Goal: Task Accomplishment & Management: Use online tool/utility

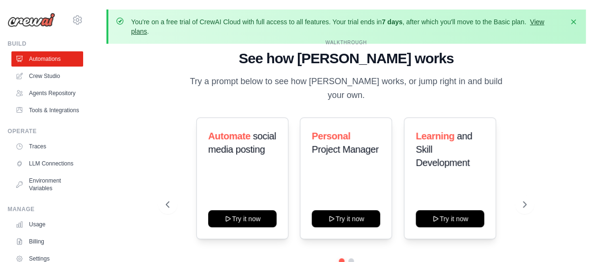
click at [538, 20] on link "View plans" at bounding box center [337, 26] width 413 height 17
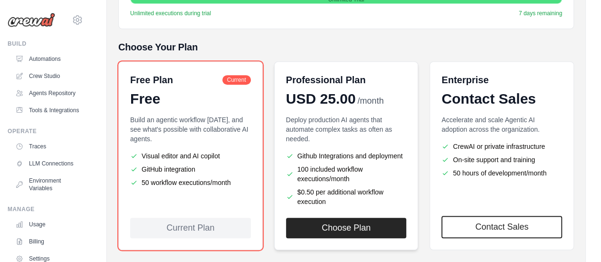
scroll to position [238, 0]
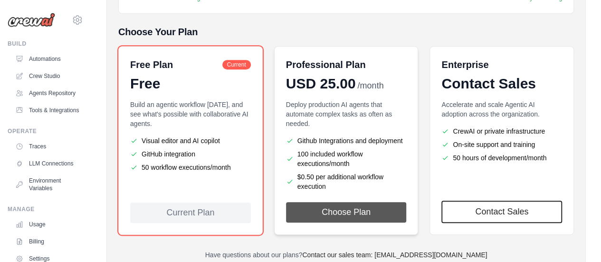
click at [333, 208] on button "Choose Plan" at bounding box center [346, 212] width 121 height 20
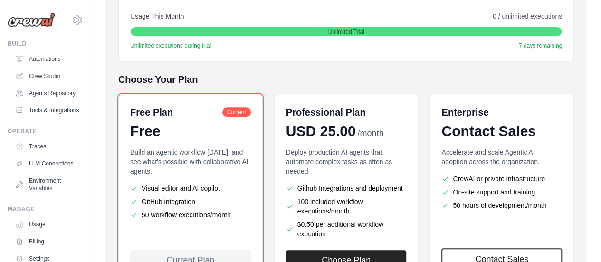
scroll to position [238, 0]
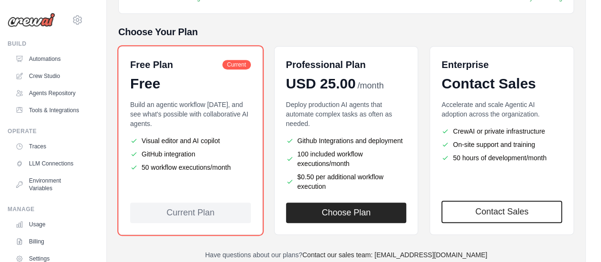
click at [173, 214] on div "Current Plan" at bounding box center [190, 212] width 121 height 20
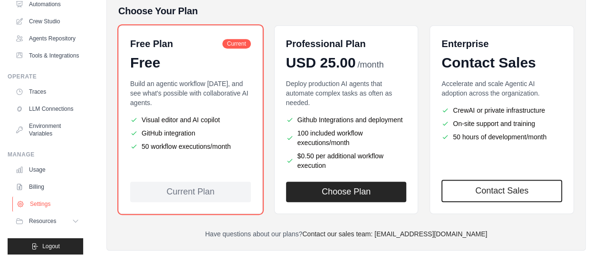
scroll to position [270, 0]
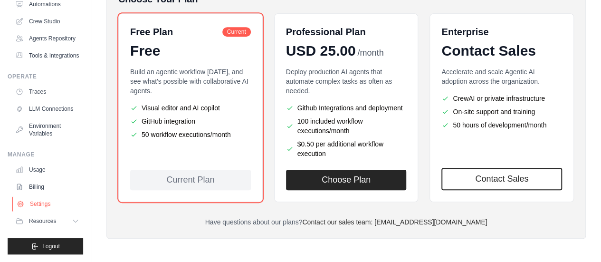
click at [41, 205] on link "Settings" at bounding box center [48, 203] width 72 height 15
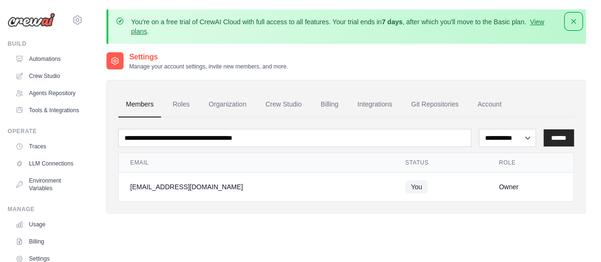
click at [575, 23] on icon "button" at bounding box center [573, 21] width 5 height 5
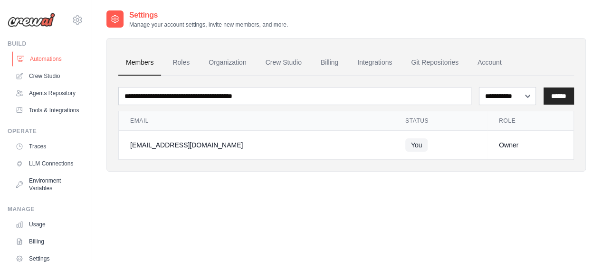
click at [46, 61] on link "Automations" at bounding box center [48, 58] width 72 height 15
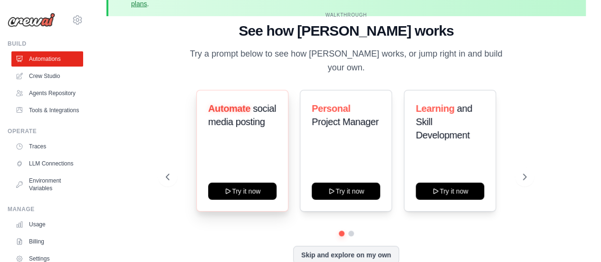
scroll to position [42, 0]
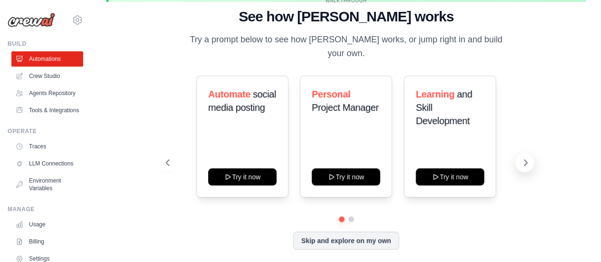
click at [528, 161] on button at bounding box center [524, 162] width 19 height 19
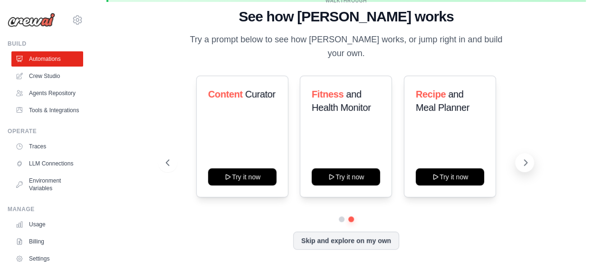
click at [522, 158] on icon at bounding box center [526, 163] width 10 height 10
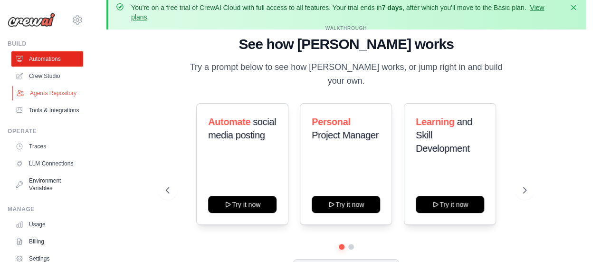
scroll to position [0, 0]
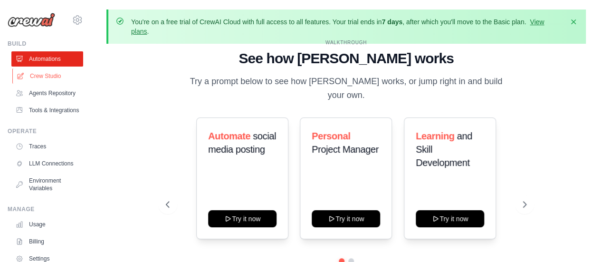
click at [49, 77] on link "Crew Studio" at bounding box center [48, 75] width 72 height 15
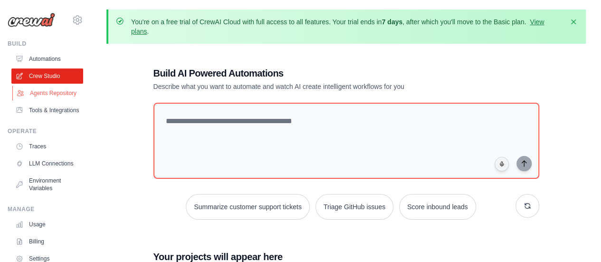
click at [50, 99] on link "Agents Repository" at bounding box center [48, 93] width 72 height 15
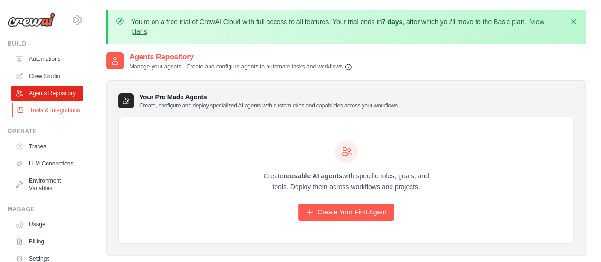
click at [42, 118] on link "Tools & Integrations" at bounding box center [48, 110] width 72 height 15
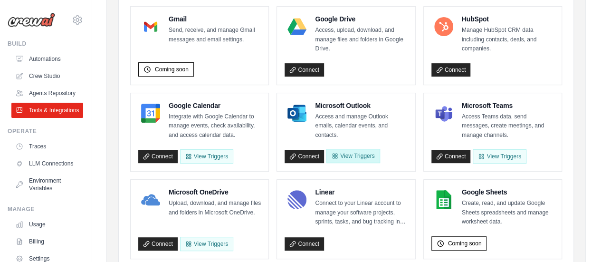
scroll to position [190, 0]
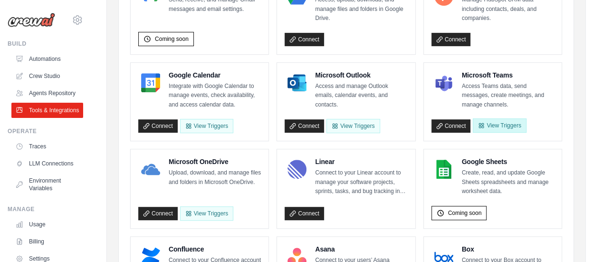
click at [511, 126] on button "View Triggers" at bounding box center [499, 125] width 53 height 14
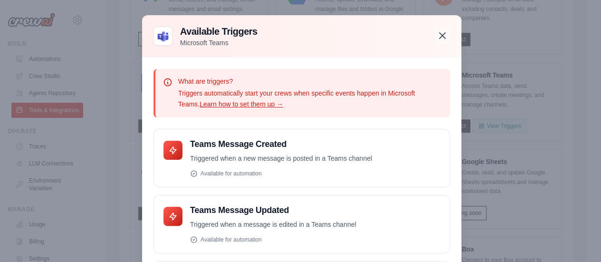
click at [440, 33] on icon "button" at bounding box center [442, 35] width 11 height 11
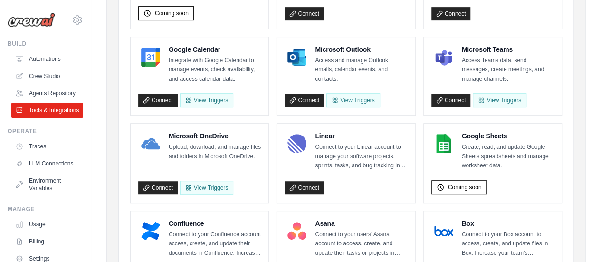
scroll to position [238, 0]
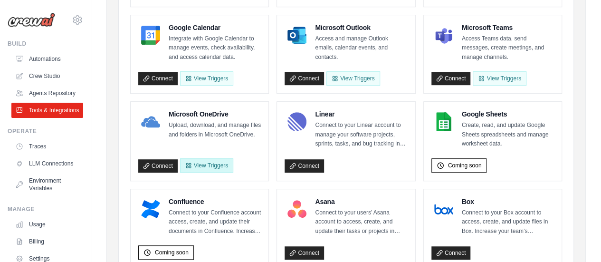
click at [192, 163] on button "View Triggers" at bounding box center [206, 165] width 53 height 14
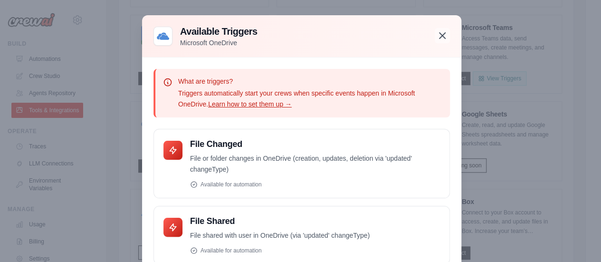
click at [440, 33] on icon "button" at bounding box center [442, 35] width 11 height 11
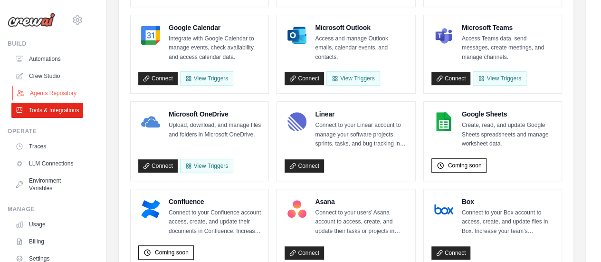
click at [44, 100] on link "Agents Repository" at bounding box center [48, 93] width 72 height 15
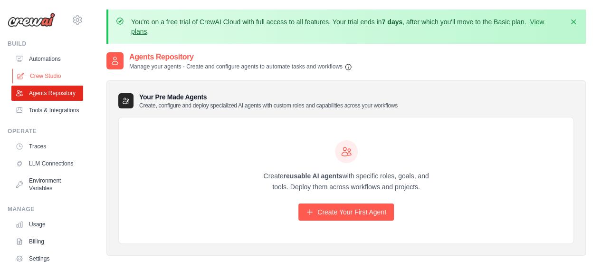
click at [40, 77] on link "Crew Studio" at bounding box center [48, 75] width 72 height 15
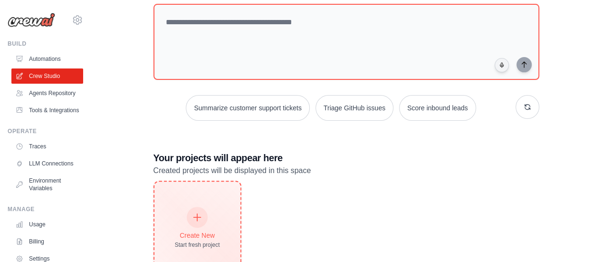
scroll to position [137, 0]
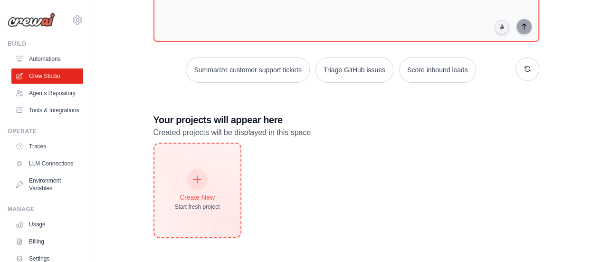
click at [199, 196] on div "Create New" at bounding box center [197, 197] width 45 height 10
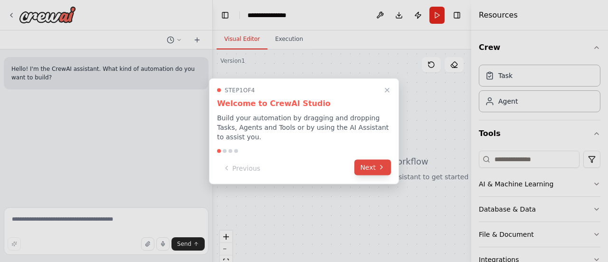
click at [367, 161] on button "Next" at bounding box center [373, 167] width 37 height 16
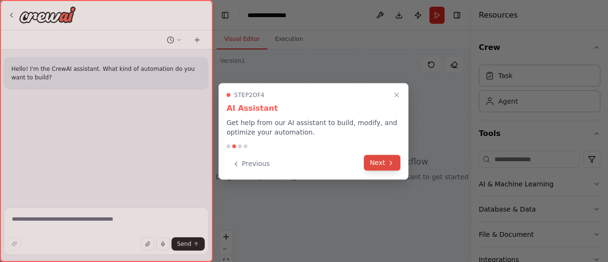
click at [367, 161] on button "Next" at bounding box center [382, 163] width 37 height 16
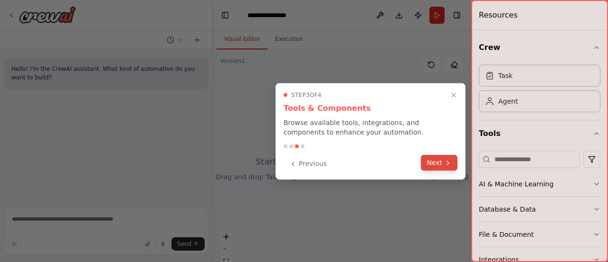
click at [446, 164] on icon at bounding box center [448, 163] width 8 height 8
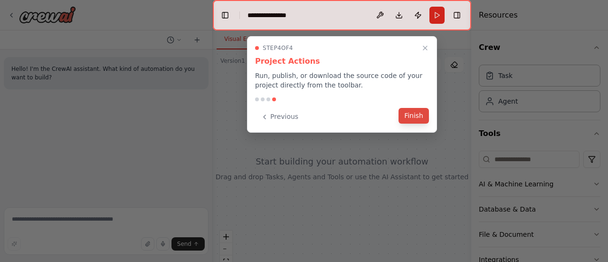
click at [421, 118] on button "Finish" at bounding box center [414, 116] width 30 height 16
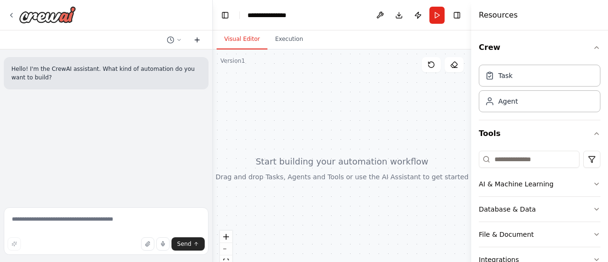
click at [197, 38] on icon at bounding box center [197, 40] width 0 height 4
click at [198, 41] on icon at bounding box center [197, 40] width 8 height 8
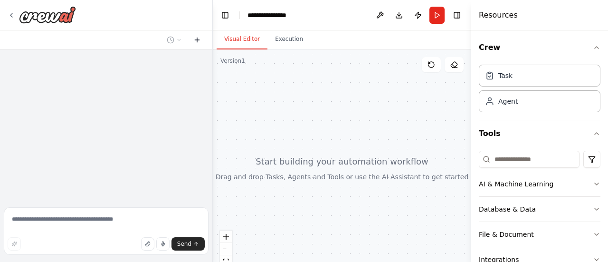
click at [198, 41] on icon at bounding box center [197, 40] width 8 height 8
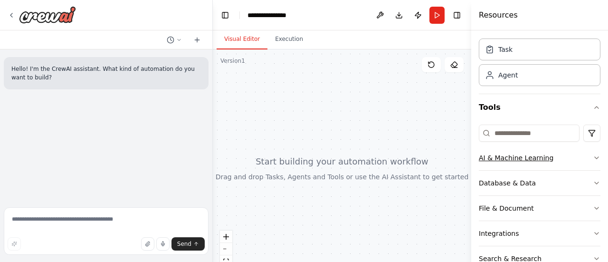
scroll to position [48, 0]
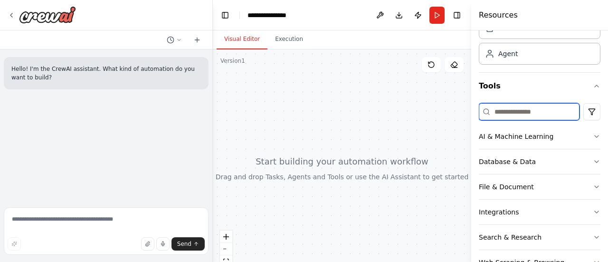
click at [542, 111] on input at bounding box center [529, 111] width 101 height 17
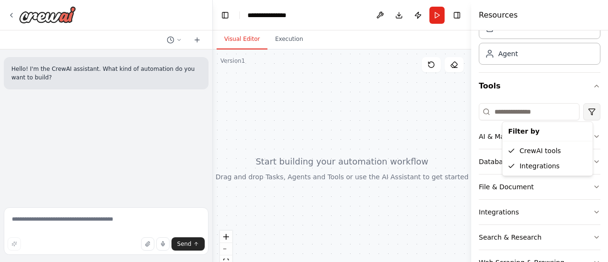
click at [586, 111] on html "**********" at bounding box center [304, 131] width 608 height 262
click at [517, 108] on html "**********" at bounding box center [304, 131] width 608 height 262
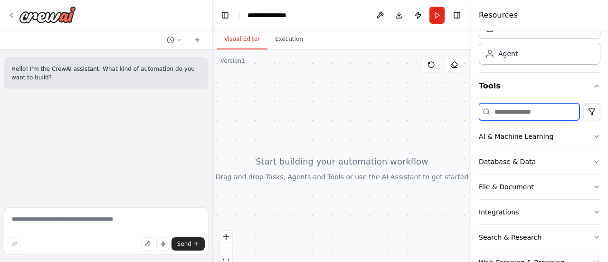
click at [508, 114] on input at bounding box center [529, 111] width 101 height 17
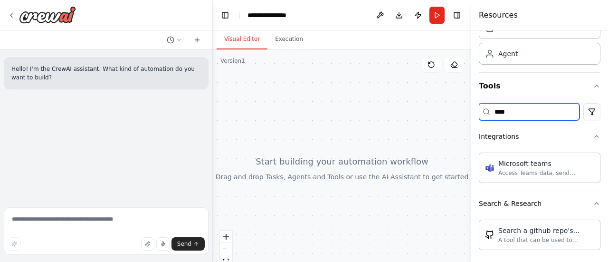
scroll to position [0, 0]
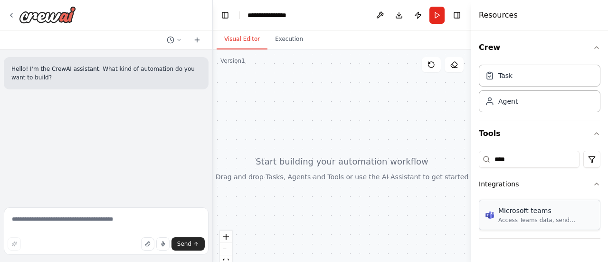
click at [548, 217] on div "Access Teams data, send messages, create meetings, and manage channels." at bounding box center [547, 220] width 96 height 8
click at [522, 76] on div "Task" at bounding box center [540, 75] width 122 height 22
click at [594, 157] on html "**********" at bounding box center [304, 131] width 608 height 262
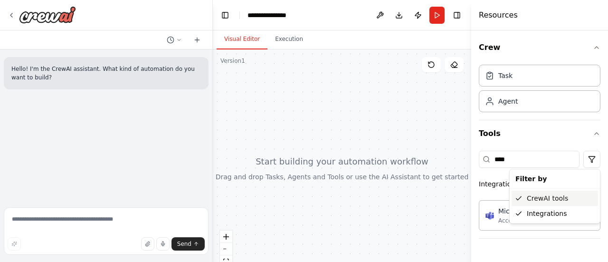
click at [529, 198] on div "CrewAI tools" at bounding box center [555, 198] width 86 height 15
click at [590, 159] on html "**********" at bounding box center [304, 131] width 608 height 262
click at [529, 197] on div "CrewAI tools" at bounding box center [555, 198] width 86 height 15
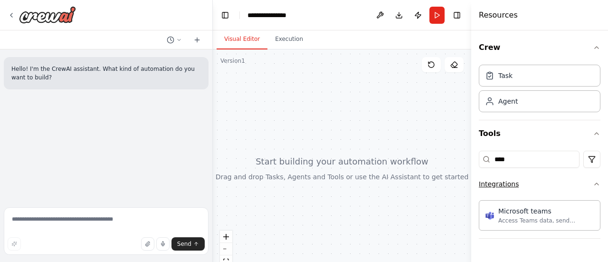
click at [592, 185] on button "Integrations" at bounding box center [540, 184] width 122 height 25
click at [512, 98] on div "Agent" at bounding box center [508, 101] width 19 height 10
click at [560, 184] on button "Integrations" at bounding box center [540, 184] width 122 height 25
click at [506, 98] on div "Agent" at bounding box center [508, 101] width 19 height 10
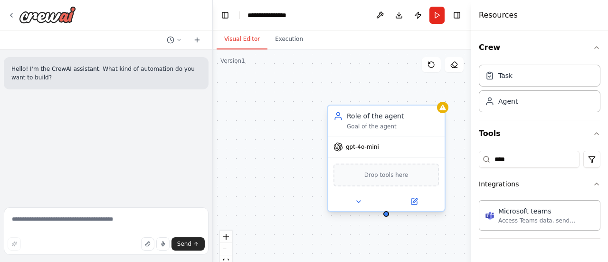
type input "***"
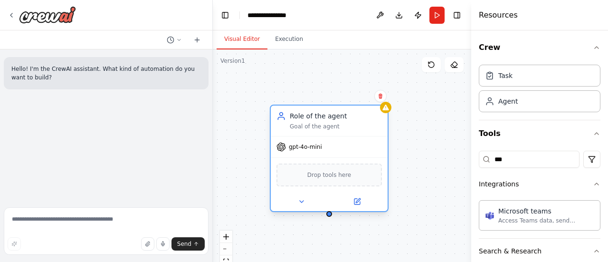
drag, startPoint x: 429, startPoint y: 120, endPoint x: 355, endPoint y: 120, distance: 74.6
click at [355, 120] on div "Role of the agent" at bounding box center [336, 116] width 92 height 10
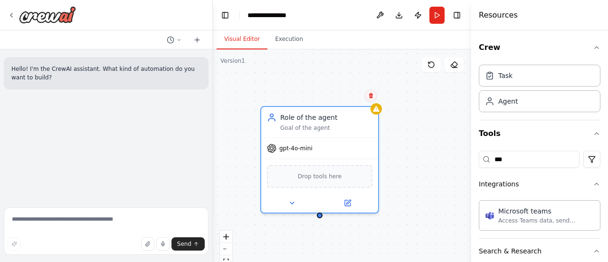
click at [370, 95] on icon at bounding box center [371, 95] width 4 height 5
click at [372, 96] on icon at bounding box center [371, 95] width 4 height 5
click at [342, 96] on button "Confirm" at bounding box center [344, 95] width 34 height 11
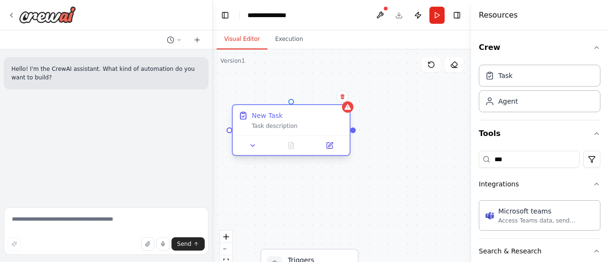
drag, startPoint x: 338, startPoint y: 118, endPoint x: 278, endPoint y: 104, distance: 62.5
click at [278, 104] on div "New Task Task description" at bounding box center [291, 130] width 119 height 52
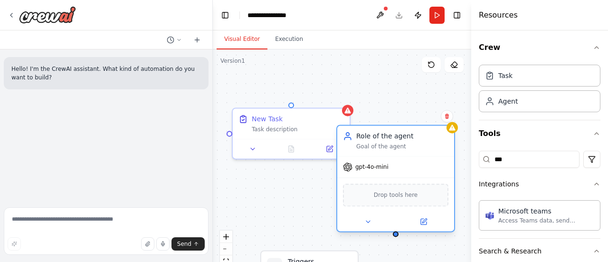
drag, startPoint x: 377, startPoint y: 196, endPoint x: 408, endPoint y: 136, distance: 67.4
click at [408, 136] on div "Role of the agent Goal of the agent" at bounding box center [402, 140] width 92 height 19
drag, startPoint x: 291, startPoint y: 105, endPoint x: 410, endPoint y: 133, distance: 121.6
click at [411, 133] on div "Triggers No triggers configured Event Schedule Manage New Task Task description…" at bounding box center [342, 169] width 259 height 238
drag, startPoint x: 292, startPoint y: 104, endPoint x: 399, endPoint y: 237, distance: 170.7
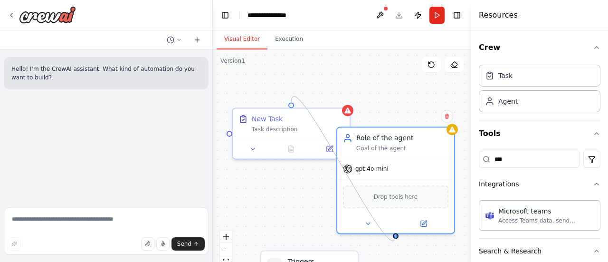
click at [399, 237] on div "Triggers No triggers configured Event Schedule Manage New Task Task description…" at bounding box center [342, 168] width 259 height 238
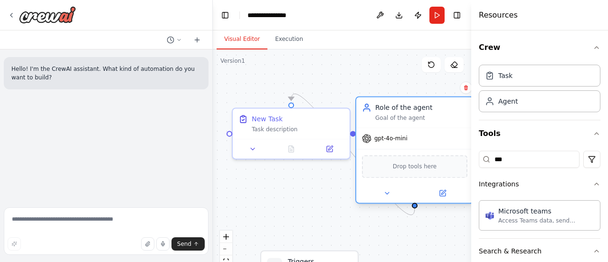
drag, startPoint x: 381, startPoint y: 132, endPoint x: 402, endPoint y: 104, distance: 35.0
click at [402, 104] on div "Role of the agent" at bounding box center [421, 108] width 92 height 10
click at [399, 144] on div "gpt-4o-mini" at bounding box center [414, 138] width 117 height 21
click at [405, 172] on div "Drop tools here" at bounding box center [415, 166] width 106 height 23
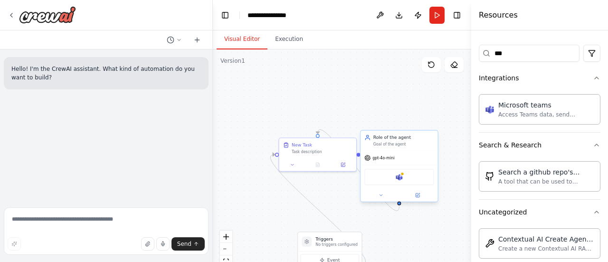
scroll to position [109, 0]
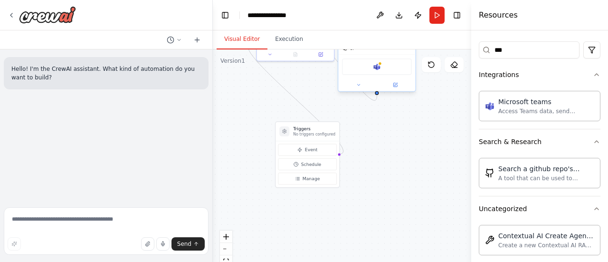
drag, startPoint x: 350, startPoint y: 211, endPoint x: 328, endPoint y: 101, distance: 112.5
click at [328, 101] on div ".deletable-edge-delete-btn { width: 20px; height: 20px; border: 0px solid #ffff…" at bounding box center [342, 168] width 259 height 238
click at [308, 178] on span "Manage" at bounding box center [312, 178] width 18 height 6
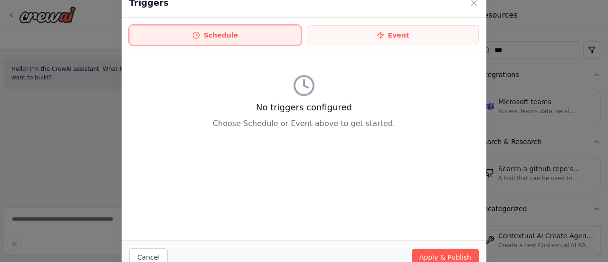
click at [253, 39] on button "Schedule" at bounding box center [215, 35] width 172 height 20
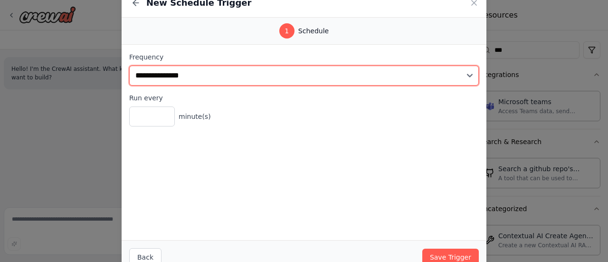
click at [467, 76] on select "**********" at bounding box center [304, 76] width 350 height 20
click at [129, 66] on select "**********" at bounding box center [304, 76] width 350 height 20
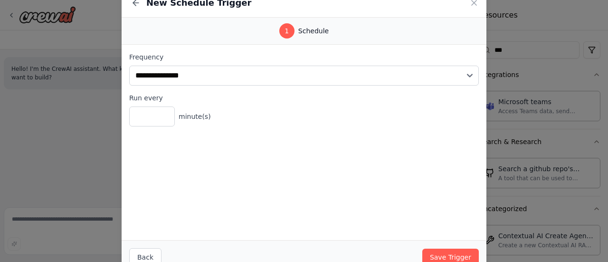
click at [449, 247] on div "Back Save Trigger" at bounding box center [304, 257] width 365 height 34
click at [446, 254] on button "Save Trigger" at bounding box center [451, 257] width 57 height 17
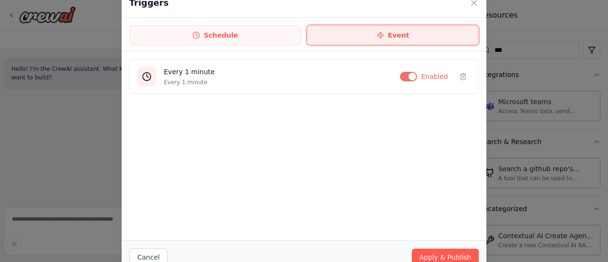
click at [381, 35] on icon at bounding box center [381, 35] width 8 height 8
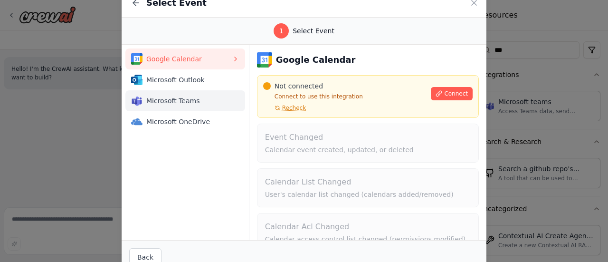
click at [173, 98] on span "Microsoft Teams" at bounding box center [189, 101] width 86 height 10
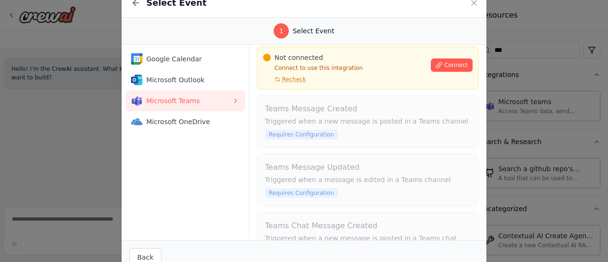
scroll to position [0, 0]
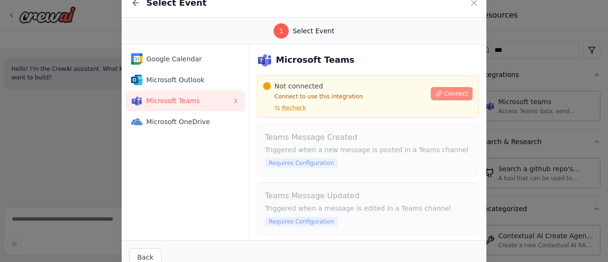
click at [446, 90] on span "Connect" at bounding box center [456, 94] width 24 height 8
click at [476, 3] on icon at bounding box center [475, 3] width 10 height 10
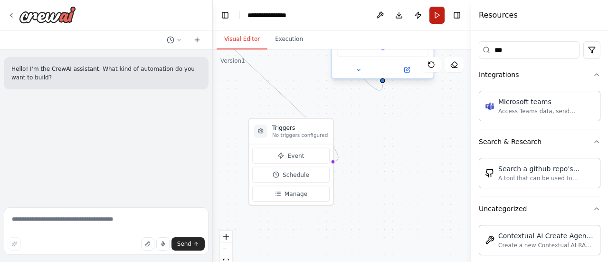
click at [433, 22] on button "Run" at bounding box center [437, 15] width 15 height 17
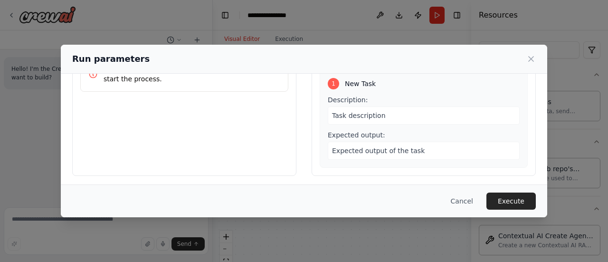
scroll to position [50, 0]
click at [383, 116] on div "Task description" at bounding box center [424, 115] width 192 height 18
click at [383, 108] on div "Task description" at bounding box center [424, 115] width 192 height 18
click at [519, 191] on div "Cancel Execute" at bounding box center [304, 200] width 487 height 33
click at [517, 196] on button "Execute" at bounding box center [511, 200] width 49 height 17
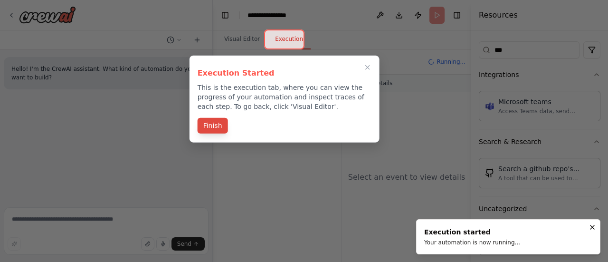
click at [218, 131] on button "Finish" at bounding box center [213, 126] width 30 height 16
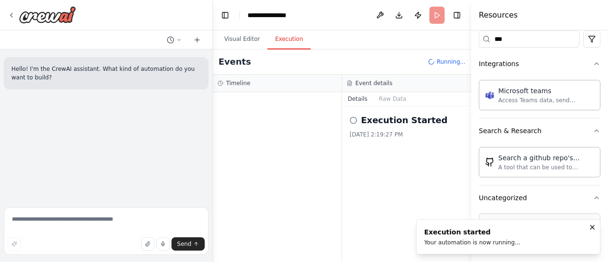
scroll to position [124, 0]
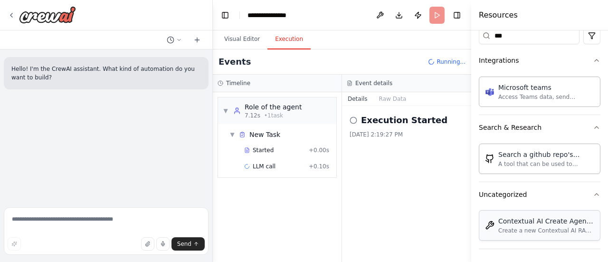
click at [502, 229] on div "Create a new Contextual AI RAG agent with documents and datastore" at bounding box center [547, 231] width 96 height 8
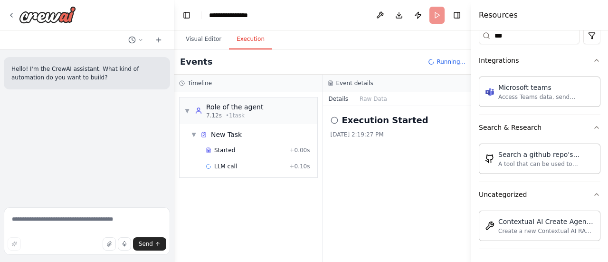
drag, startPoint x: 211, startPoint y: 133, endPoint x: 174, endPoint y: 130, distance: 36.7
click at [174, 130] on div "**********" at bounding box center [304, 131] width 608 height 262
click at [71, 223] on textarea at bounding box center [87, 231] width 166 height 48
type textarea "**"
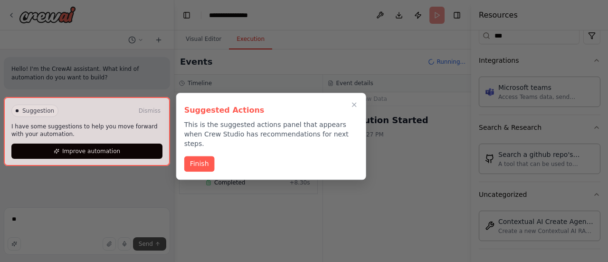
click at [152, 247] on div at bounding box center [304, 131] width 608 height 262
click at [204, 155] on button "Finish" at bounding box center [199, 163] width 30 height 16
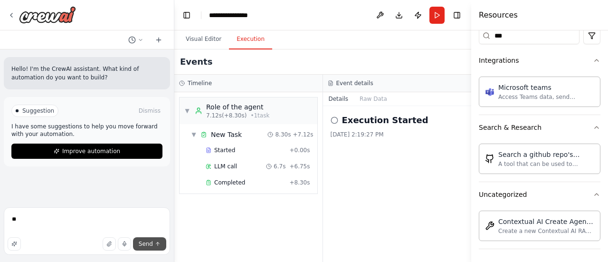
click at [145, 241] on span "Send" at bounding box center [146, 244] width 14 height 8
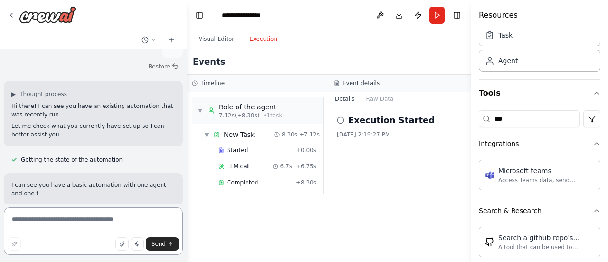
scroll to position [71, 0]
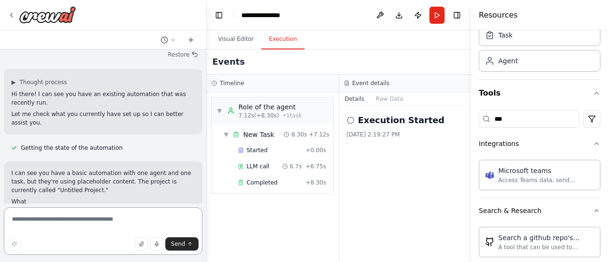
drag, startPoint x: 171, startPoint y: 175, endPoint x: 207, endPoint y: 145, distance: 46.2
click at [207, 145] on div "**********" at bounding box center [304, 131] width 608 height 262
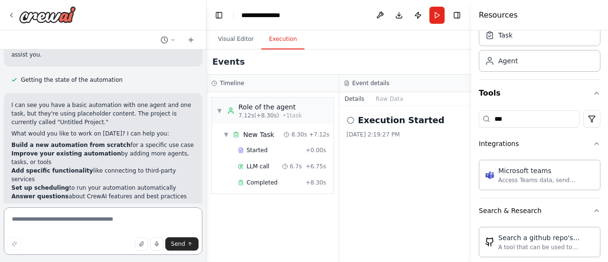
scroll to position [151, 0]
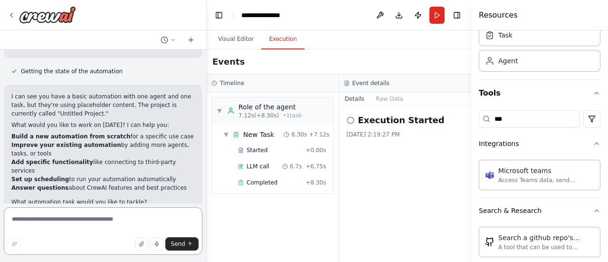
click at [42, 220] on textarea at bounding box center [103, 231] width 199 height 48
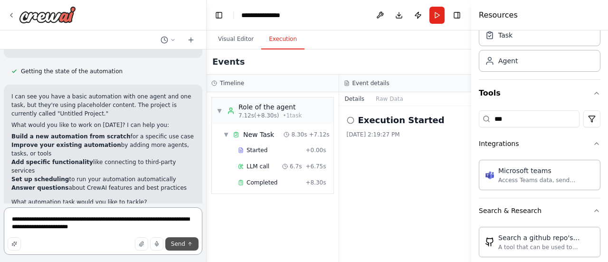
type textarea "**********"
click at [186, 242] on button "Send" at bounding box center [181, 243] width 33 height 13
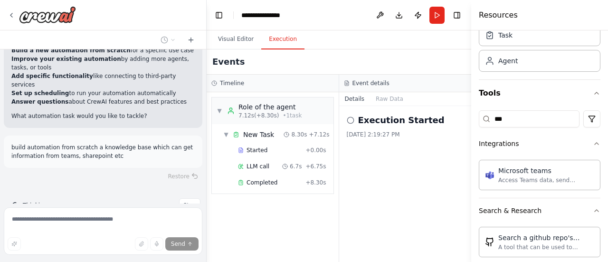
scroll to position [243, 0]
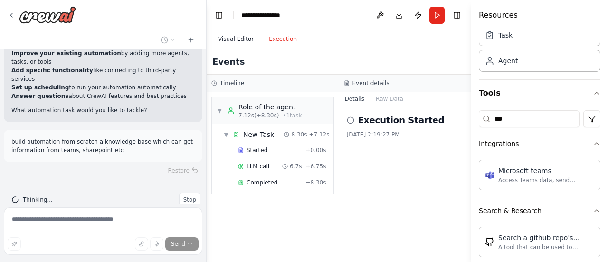
click at [229, 45] on button "Visual Editor" at bounding box center [236, 39] width 51 height 20
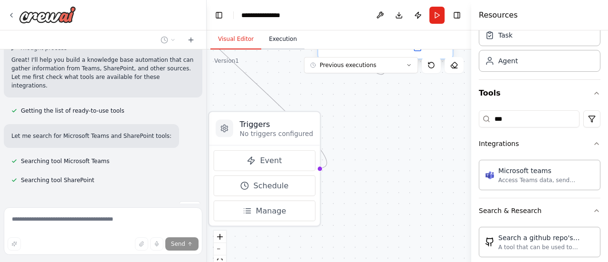
scroll to position [412, 0]
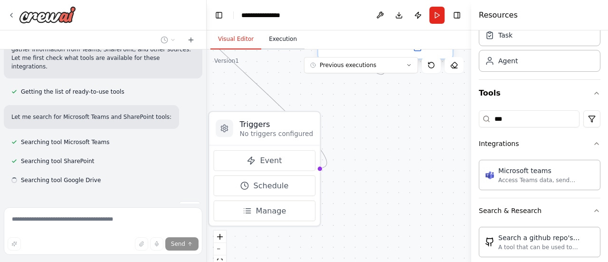
click at [283, 42] on button "Execution" at bounding box center [282, 39] width 43 height 20
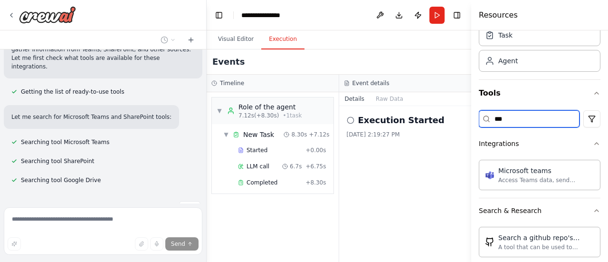
drag, startPoint x: 528, startPoint y: 117, endPoint x: 453, endPoint y: 116, distance: 75.1
click at [453, 116] on div "Hello! I'm the CrewAI assistant. What kind of automation do you want to build? …" at bounding box center [304, 131] width 608 height 262
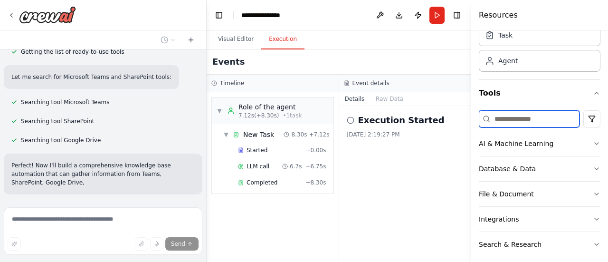
scroll to position [461, 0]
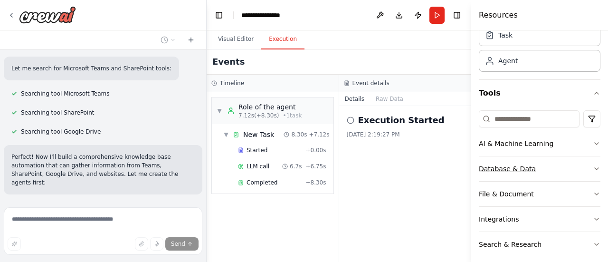
click at [593, 170] on icon "button" at bounding box center [597, 169] width 8 height 8
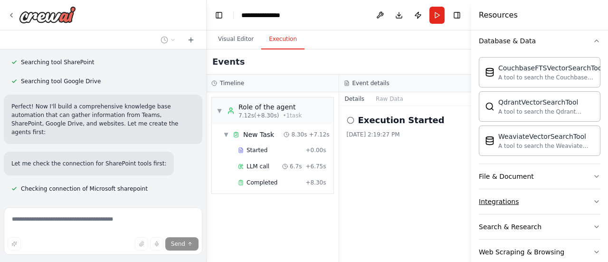
scroll to position [183, 0]
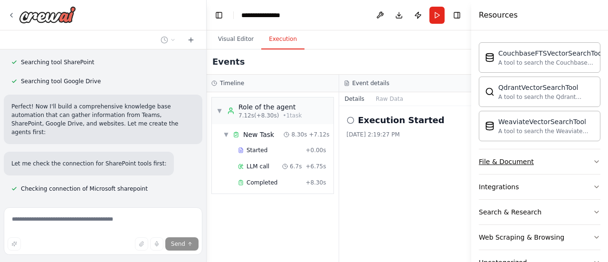
click at [580, 158] on button "File & Document" at bounding box center [540, 161] width 122 height 25
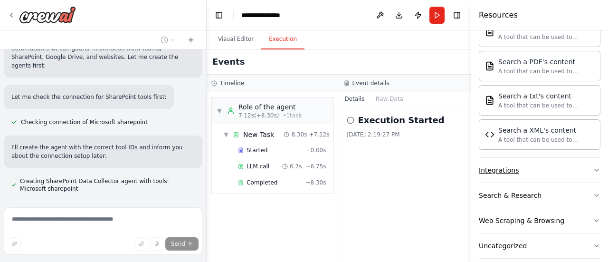
scroll to position [487, 0]
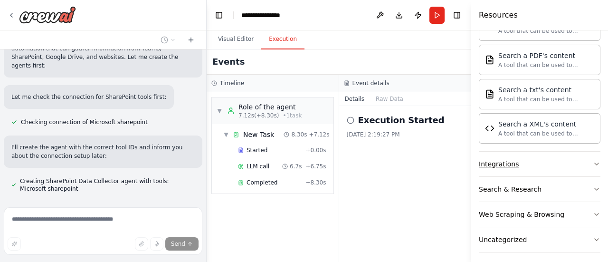
click at [567, 162] on button "Integrations" at bounding box center [540, 164] width 122 height 25
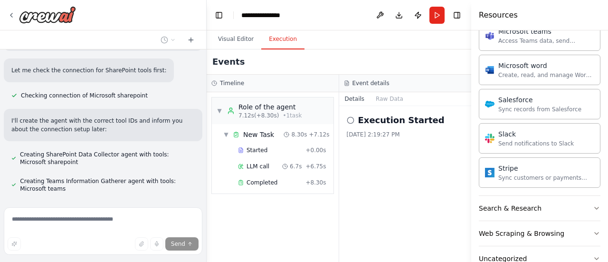
scroll to position [1071, 0]
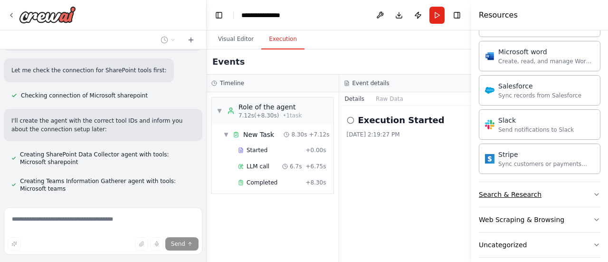
click at [556, 187] on button "Search & Research" at bounding box center [540, 194] width 122 height 25
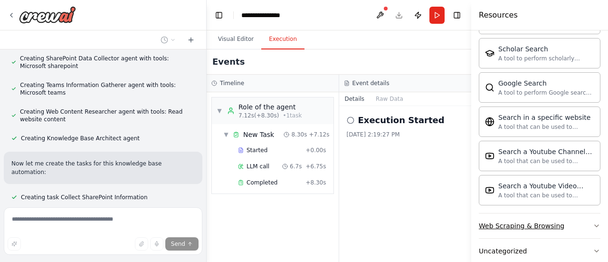
scroll to position [1553, 0]
click at [545, 215] on button "Web Scraping & Browsing" at bounding box center [540, 224] width 122 height 25
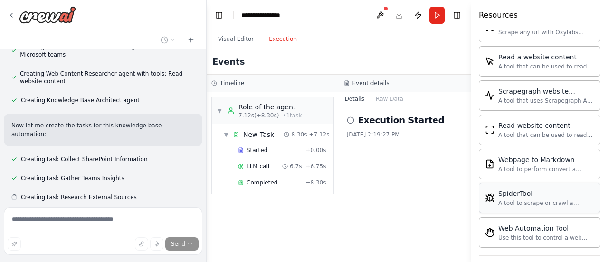
scroll to position [2069, 0]
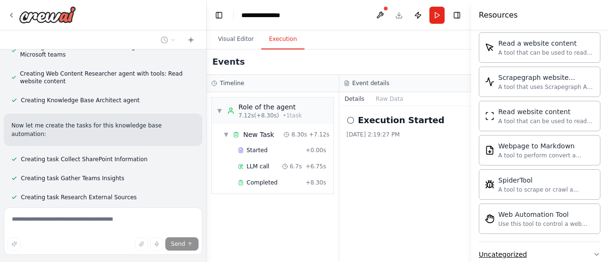
click at [536, 242] on button "Uncategorized" at bounding box center [540, 254] width 122 height 25
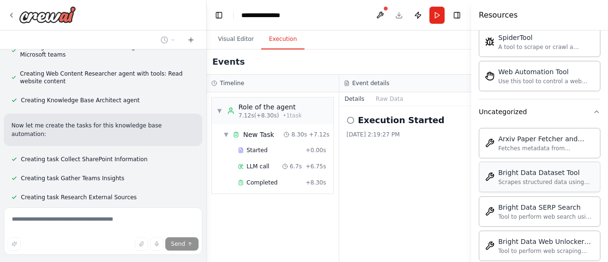
scroll to position [0, 0]
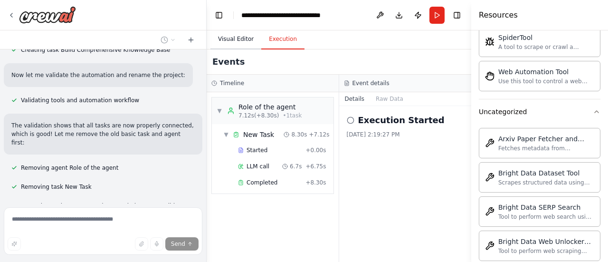
click at [234, 41] on button "Visual Editor" at bounding box center [236, 39] width 51 height 20
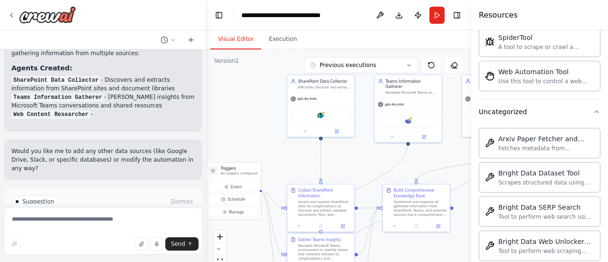
drag, startPoint x: 354, startPoint y: 135, endPoint x: 278, endPoint y: 166, distance: 81.9
click at [278, 166] on div ".deletable-edge-delete-btn { width: 20px; height: 20px; border: 0px solid #ffff…" at bounding box center [339, 168] width 265 height 238
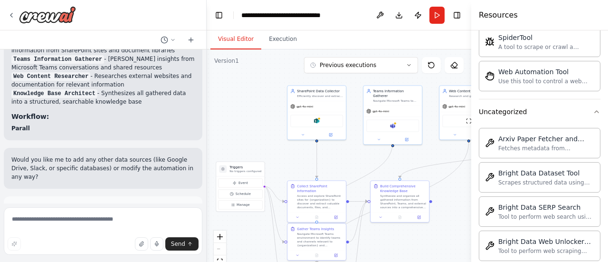
scroll to position [1166, 0]
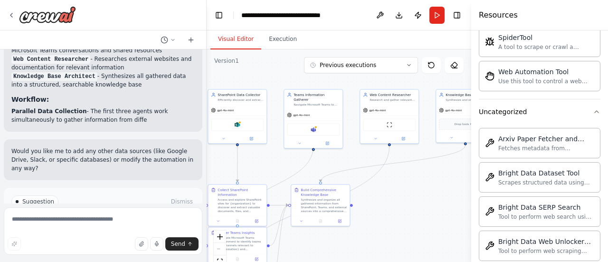
drag, startPoint x: 347, startPoint y: 158, endPoint x: 268, endPoint y: 162, distance: 79.5
click at [268, 162] on div ".deletable-edge-delete-btn { width: 20px; height: 20px; border: 0px solid #ffff…" at bounding box center [339, 168] width 265 height 238
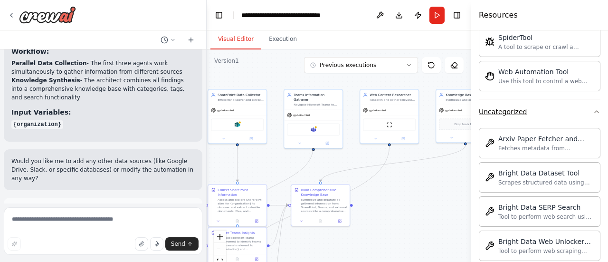
scroll to position [1232, 0]
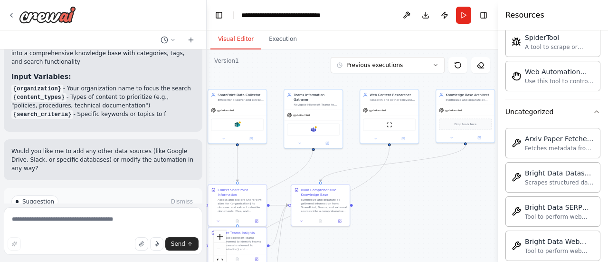
drag, startPoint x: 471, startPoint y: 154, endPoint x: 452, endPoint y: 164, distance: 21.7
click at [601, 144] on div "Resources Crew Task Agent Tools AI & Machine Learning Database & Data Couchbase…" at bounding box center [553, 131] width 110 height 262
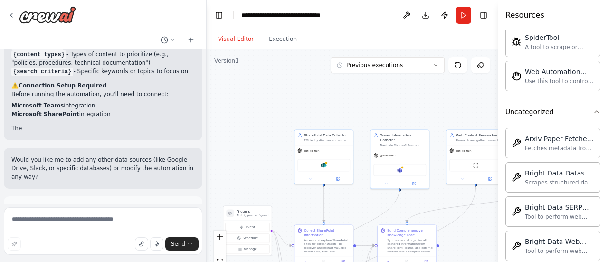
scroll to position [1309, 0]
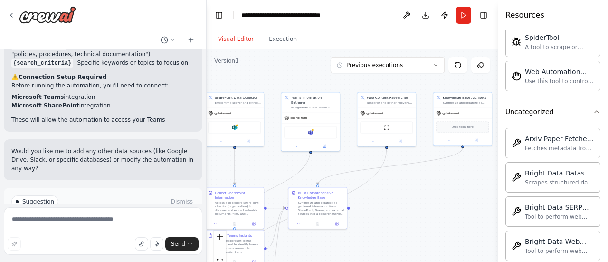
click at [269, 169] on div ".deletable-edge-delete-btn { width: 20px; height: 20px; border: 0px solid #ffff…" at bounding box center [352, 168] width 291 height 238
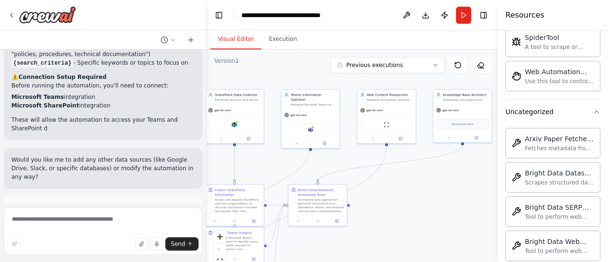
scroll to position [1318, 0]
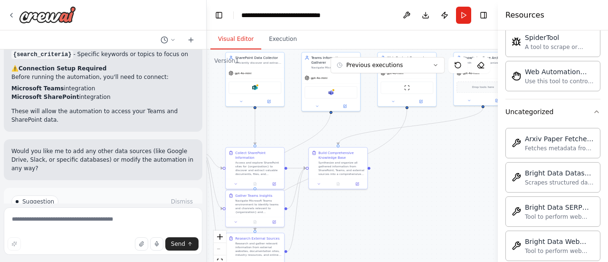
drag, startPoint x: 432, startPoint y: 207, endPoint x: 452, endPoint y: 170, distance: 42.6
click at [452, 170] on div ".deletable-edge-delete-btn { width: 20px; height: 20px; border: 0px solid #ffff…" at bounding box center [352, 168] width 291 height 238
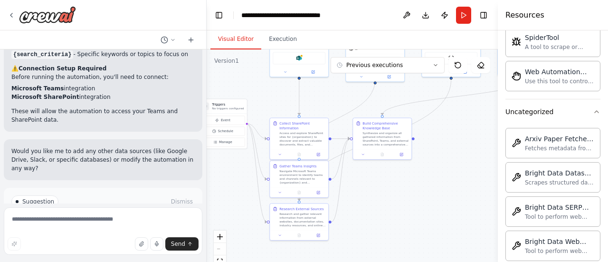
drag, startPoint x: 381, startPoint y: 203, endPoint x: 425, endPoint y: 173, distance: 53.1
click at [425, 173] on div ".deletable-edge-delete-btn { width: 20px; height: 20px; border: 0px solid #ffff…" at bounding box center [352, 168] width 291 height 238
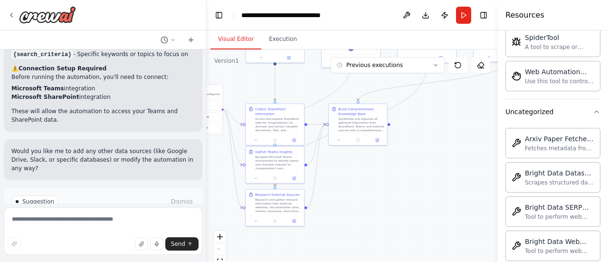
drag, startPoint x: 416, startPoint y: 206, endPoint x: 392, endPoint y: 192, distance: 28.1
click at [392, 192] on div ".deletable-edge-delete-btn { width: 20px; height: 20px; border: 0px solid #ffff…" at bounding box center [352, 168] width 291 height 238
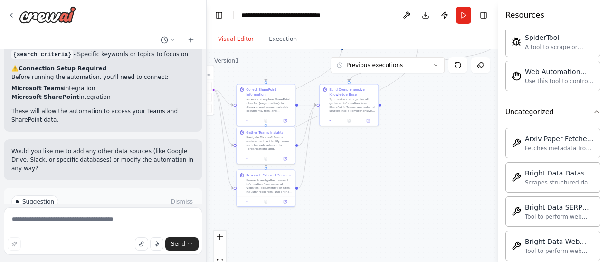
drag, startPoint x: 404, startPoint y: 203, endPoint x: 394, endPoint y: 182, distance: 23.0
click at [394, 182] on div ".deletable-edge-delete-btn { width: 20px; height: 20px; border: 0px solid #ffff…" at bounding box center [352, 168] width 291 height 238
click at [105, 238] on span "Run Automation" at bounding box center [108, 242] width 46 height 8
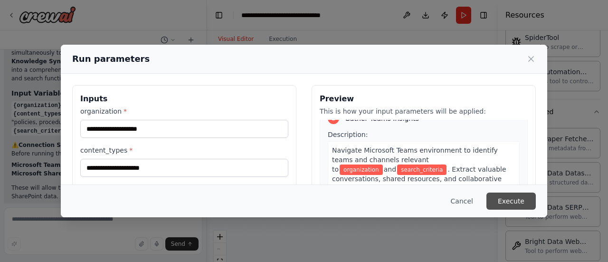
scroll to position [217, 0]
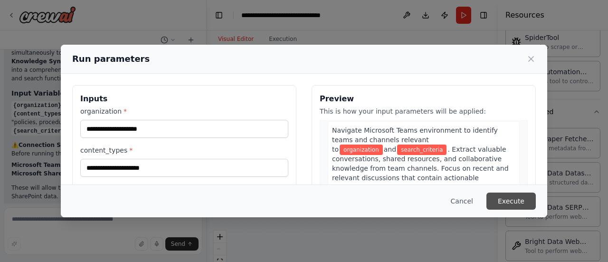
click at [507, 206] on button "Execute" at bounding box center [511, 200] width 49 height 17
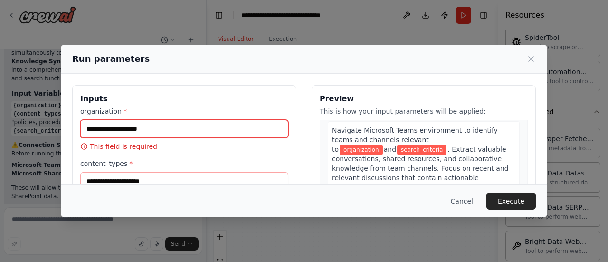
click at [181, 133] on input "organization *" at bounding box center [184, 129] width 208 height 18
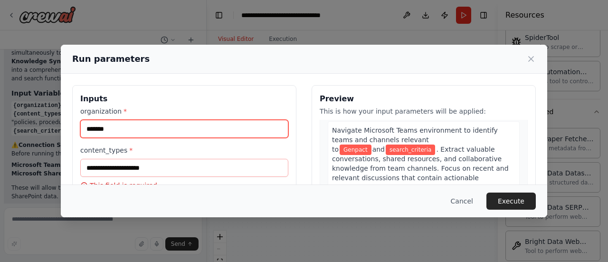
type input "*******"
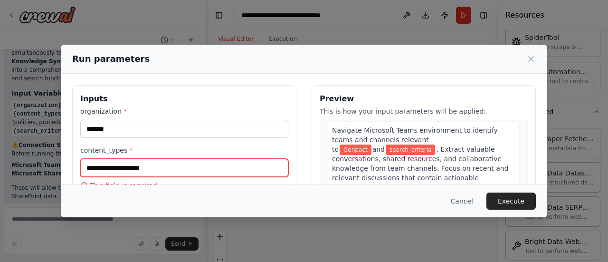
click at [168, 165] on input "content_types *" at bounding box center [184, 168] width 208 height 18
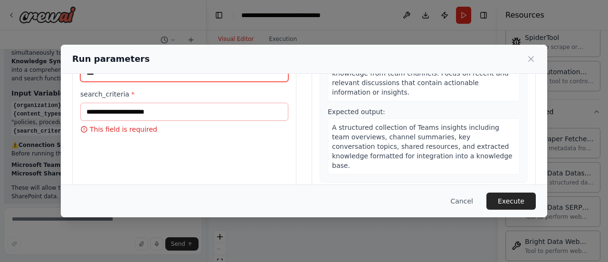
type input "***"
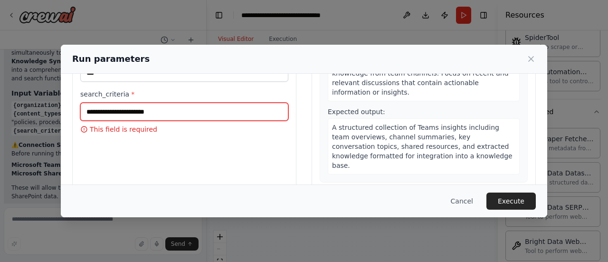
click at [122, 109] on input "search_criteria *" at bounding box center [184, 112] width 208 height 18
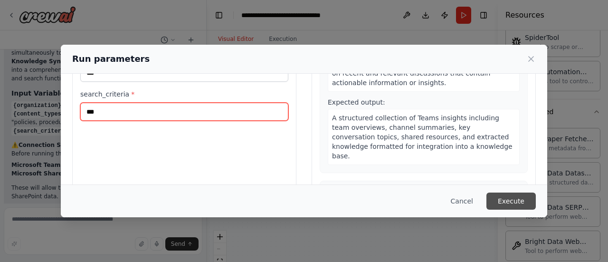
type input "***"
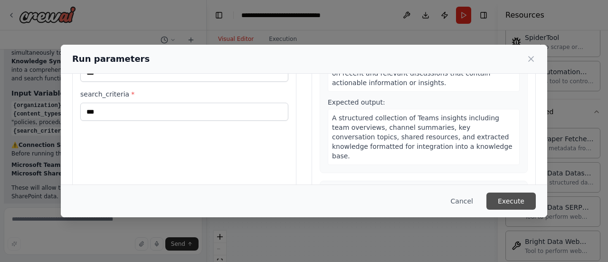
click at [516, 196] on button "Execute" at bounding box center [511, 200] width 49 height 17
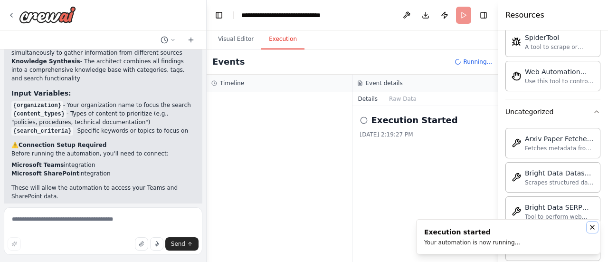
click at [595, 229] on icon "Notifications (F8)" at bounding box center [593, 227] width 8 height 8
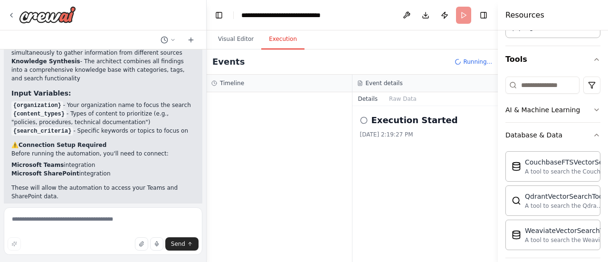
scroll to position [0, 0]
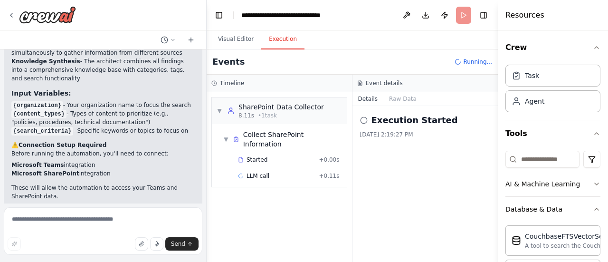
drag, startPoint x: 48, startPoint y: 111, endPoint x: 108, endPoint y: 114, distance: 60.9
click at [108, 161] on li "Microsoft Teams integration" at bounding box center [102, 165] width 183 height 9
click at [34, 170] on strong "Microsoft SharePoint" at bounding box center [45, 173] width 68 height 7
drag, startPoint x: 18, startPoint y: 123, endPoint x: 99, endPoint y: 125, distance: 81.3
click at [99, 169] on li "Microsoft SharePoint integration" at bounding box center [102, 173] width 183 height 9
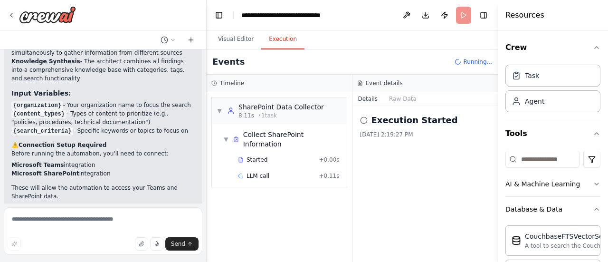
drag, startPoint x: 104, startPoint y: 174, endPoint x: 178, endPoint y: 189, distance: 75.5
click at [178, 223] on p "Would you like me to add any other data sources (like Google Drive, Slack, or s…" at bounding box center [102, 236] width 183 height 26
drag, startPoint x: 28, startPoint y: 101, endPoint x: 136, endPoint y: 102, distance: 108.8
click at [136, 149] on p "Before running the automation, you'll need to connect:" at bounding box center [102, 153] width 183 height 9
click at [141, 107] on div "Perfect! I've built a comprehensive Enterprise Knowledge Base Builder automatio…" at bounding box center [102, 45] width 183 height 311
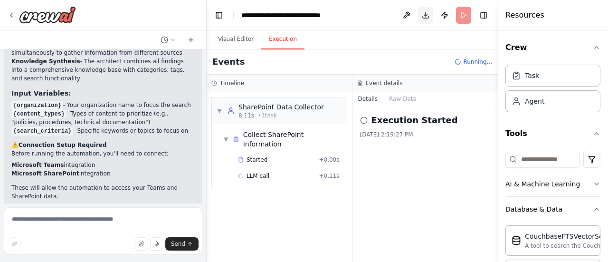
drag, startPoint x: 426, startPoint y: 19, endPoint x: 418, endPoint y: 18, distance: 7.8
click at [377, 20] on header "**********" at bounding box center [352, 15] width 291 height 30
click at [430, 16] on button "Download" at bounding box center [425, 15] width 15 height 17
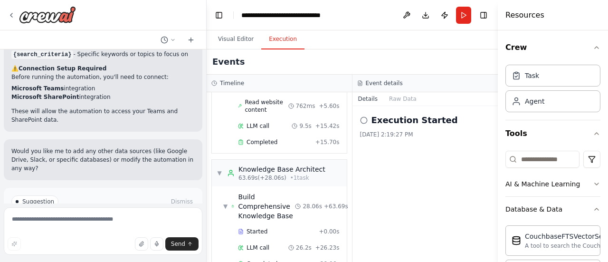
scroll to position [380, 0]
